Goal: Register for event/course

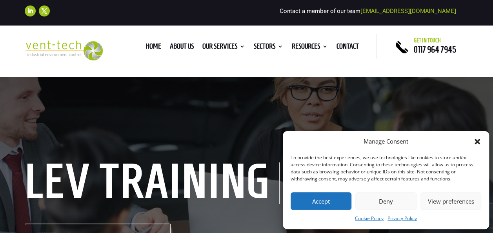
click at [480, 143] on icon "Close dialog" at bounding box center [478, 142] width 8 height 8
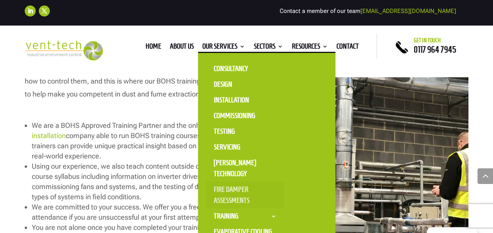
scroll to position [1021, 0]
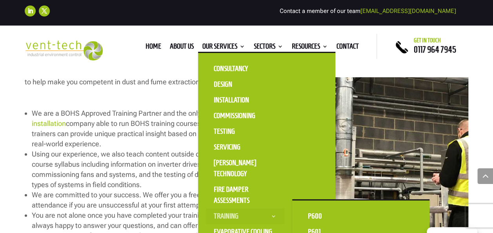
click at [229, 214] on link "Training" at bounding box center [245, 216] width 79 height 16
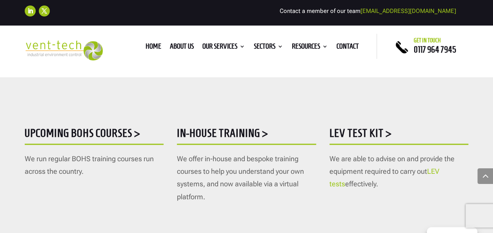
scroll to position [471, 0]
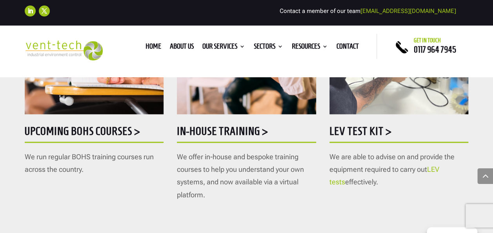
click at [86, 130] on h5 "Upcoming BOHS courses >" at bounding box center [94, 133] width 139 height 15
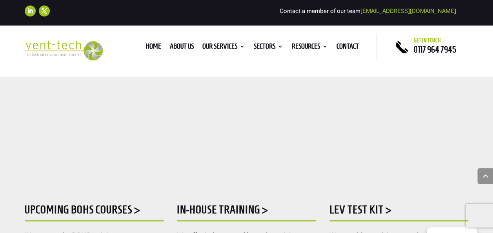
scroll to position [432, 0]
